Goal: Information Seeking & Learning: Understand process/instructions

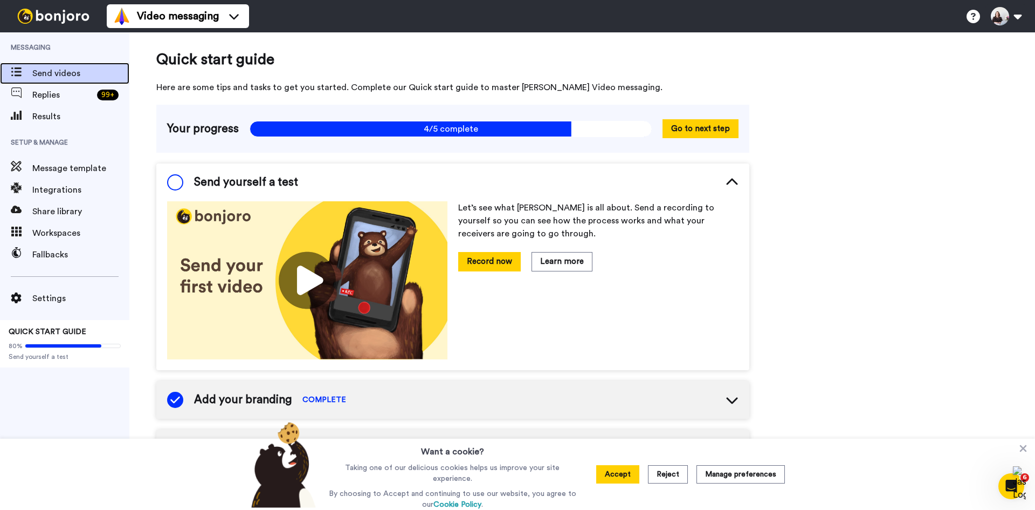
click at [50, 74] on span "Send videos" at bounding box center [80, 73] width 97 height 13
